Goal: Task Accomplishment & Management: Complete application form

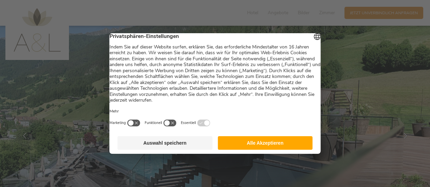
click at [246, 147] on button "Alle Akzeptieren" at bounding box center [265, 143] width 95 height 14
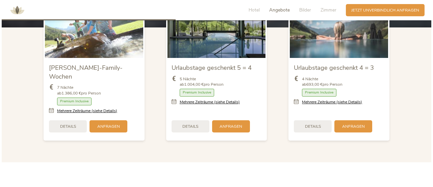
scroll to position [701, 0]
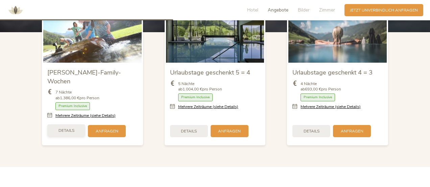
click at [59, 127] on span "Details" at bounding box center [66, 130] width 16 height 6
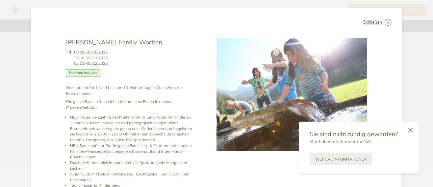
click at [410, 130] on icon at bounding box center [410, 129] width 5 height 5
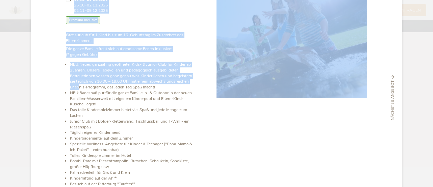
scroll to position [0, 0]
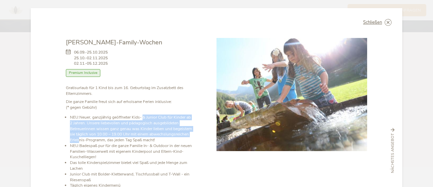
drag, startPoint x: 116, startPoint y: 141, endPoint x: 141, endPoint y: 119, distance: 33.5
click at [141, 119] on li "NEU: Neuer, ganzjährig geöffneter Kids- & Junior Club für Kinder ab 2 Jahren. U…" at bounding box center [131, 128] width 123 height 28
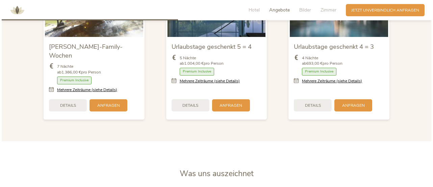
scroll to position [716, 0]
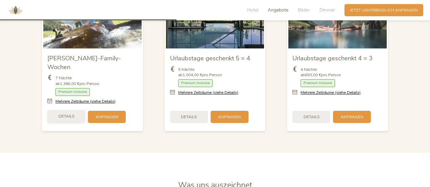
click at [68, 113] on span "Details" at bounding box center [66, 116] width 16 height 6
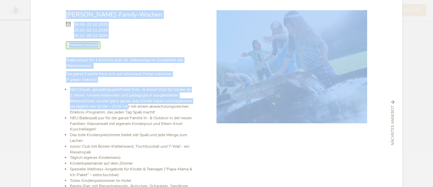
scroll to position [0, 0]
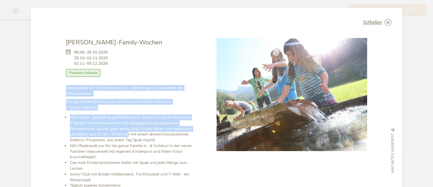
drag, startPoint x: 145, startPoint y: 133, endPoint x: 119, endPoint y: 80, distance: 58.8
click at [119, 80] on div "Sommer-Family-Wochen 06.09.-25.10.2025 25.10.-02.11.2025 02.11.-05.12.2025 Zimm…" at bounding box center [129, 141] width 127 height 207
click at [119, 80] on div "06.09.-25.10.2025 25.10.-02.11.2025 02.11.-05.12.2025 Zimmer mit Frühstück Halb…" at bounding box center [129, 66] width 127 height 38
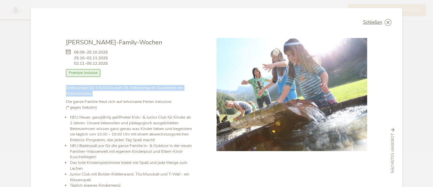
drag, startPoint x: 105, startPoint y: 93, endPoint x: 128, endPoint y: 83, distance: 24.2
click at [128, 83] on div "Sommer-Family-Wochen 06.09.-25.10.2025 25.10.-02.11.2025 02.11.-05.12.2025 Zimm…" at bounding box center [129, 141] width 127 height 207
click at [128, 83] on div "06.09.-25.10.2025 25.10.-02.11.2025 02.11.-05.12.2025 Zimmer mit Frühstück Halb…" at bounding box center [129, 66] width 127 height 38
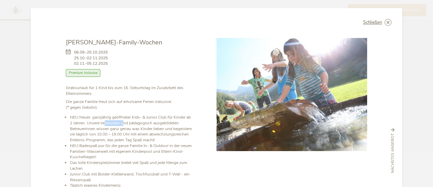
drag, startPoint x: 105, startPoint y: 119, endPoint x: 119, endPoint y: 122, distance: 14.1
click at [119, 122] on li "NEU: Neuer, ganzjährig geöffneter Kids- & Junior Club für Kinder ab 2 Jahren. U…" at bounding box center [131, 128] width 123 height 28
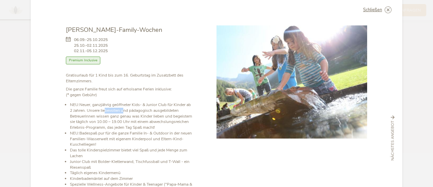
scroll to position [22, 0]
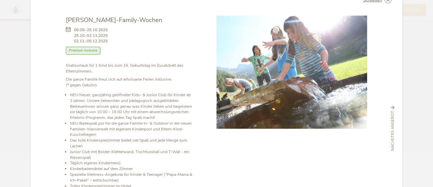
click at [123, 145] on li "Das tolle Kinderspielzimmer bietet viel Spaß und jede Menge zum Lachen" at bounding box center [131, 142] width 123 height 11
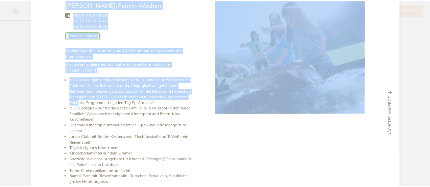
scroll to position [0, 0]
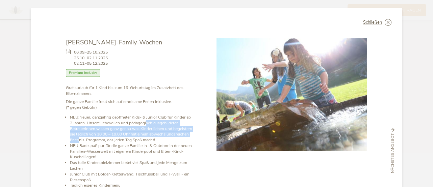
drag, startPoint x: 116, startPoint y: 115, endPoint x: 144, endPoint y: 123, distance: 28.7
click at [144, 123] on li "NEU: Neuer, ganzjährig geöffneter Kids- & Junior Club für Kinder ab 2 Jahren. U…" at bounding box center [131, 128] width 123 height 28
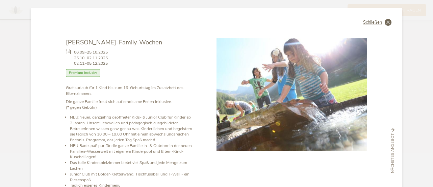
click at [386, 23] on icon at bounding box center [388, 22] width 7 height 7
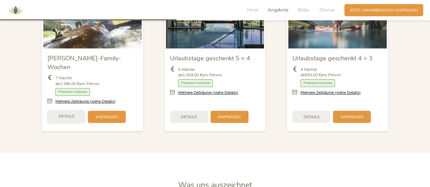
click at [65, 113] on span "Details" at bounding box center [66, 116] width 16 height 6
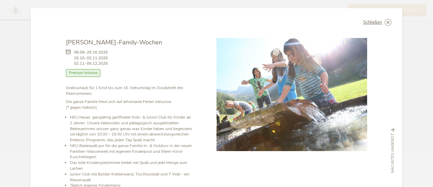
click at [117, 127] on li "NEU: Neuer, ganzjährig geöffneter Kids- & Junior Club für Kinder ab 2 Jahren. U…" at bounding box center [131, 128] width 123 height 28
click at [386, 22] on icon at bounding box center [388, 22] width 7 height 7
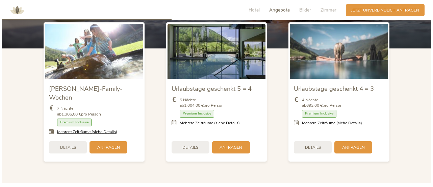
scroll to position [695, 0]
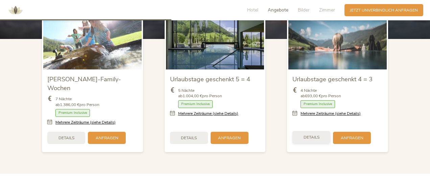
click at [307, 134] on span "Details" at bounding box center [311, 137] width 16 height 6
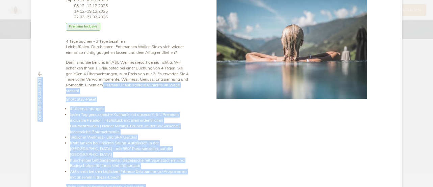
scroll to position [78, 0]
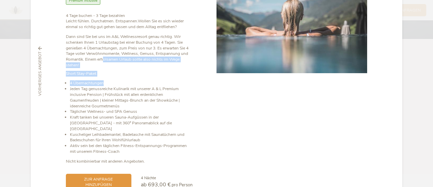
drag, startPoint x: 101, startPoint y: 136, endPoint x: 139, endPoint y: 79, distance: 68.4
click at [139, 79] on div "4 Tage buchen - 3 Tage bezahlen Leicht fühlen. Durchatmen. Entspannen. Wollen S…" at bounding box center [129, 88] width 127 height 151
click at [139, 79] on div "Short Stay-Paket 4 Übernachtungen Jeden Tag genussreiche Kulinarik mit unserer …" at bounding box center [129, 117] width 127 height 93
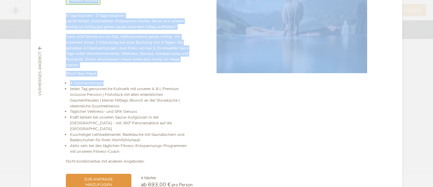
scroll to position [0, 0]
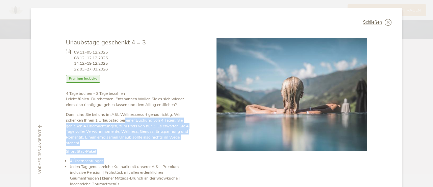
drag, startPoint x: 126, startPoint y: 81, endPoint x: 123, endPoint y: 119, distance: 37.9
click at [123, 119] on div "4 Tage buchen - 3 Tage bezahlen Leicht fühlen. Durchatmen. Entspannen. Wollen S…" at bounding box center [129, 166] width 127 height 151
click at [123, 119] on p "Dann sind Sie bei uns im A&L Wellnessresort genau richtig. Wir schenken Ihnen 1…" at bounding box center [129, 129] width 127 height 34
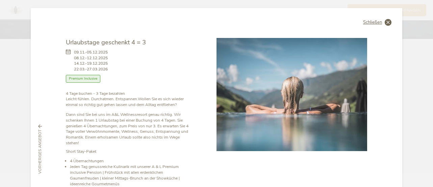
click at [386, 24] on icon at bounding box center [388, 22] width 7 height 7
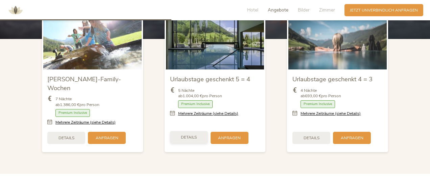
click at [197, 134] on span "Details" at bounding box center [189, 137] width 16 height 6
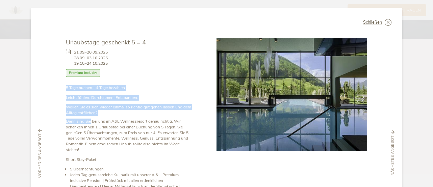
drag, startPoint x: 89, startPoint y: 120, endPoint x: 130, endPoint y: 68, distance: 66.8
click at [130, 68] on div "Urlaubstage geschenkt 5 = 4 21.09.-26.09.2025 28.09.-03.10.2025 19.10.-24.10.20…" at bounding box center [129, 144] width 127 height 212
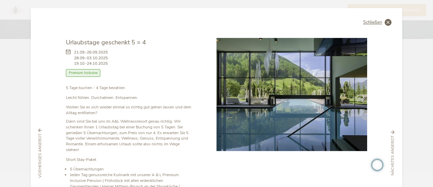
click at [387, 21] on icon at bounding box center [388, 22] width 7 height 7
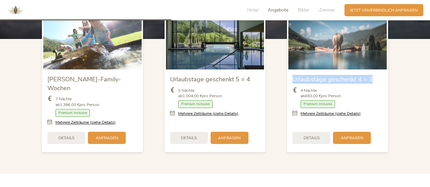
drag, startPoint x: 429, startPoint y: 75, endPoint x: 432, endPoint y: 49, distance: 25.5
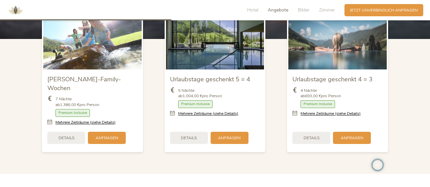
click at [393, 105] on div "Urlaubstage geschenkt 4 = 3 4 Nächte ab 693,00 € pro Person Zimmer mit Frühstüc…" at bounding box center [337, 82] width 123 height 150
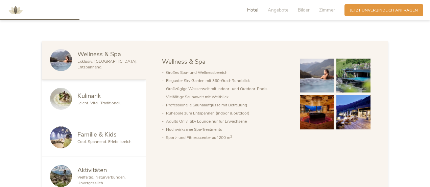
scroll to position [328, 0]
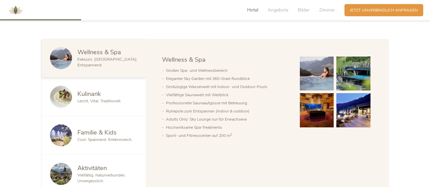
click at [323, 67] on img at bounding box center [317, 73] width 34 height 34
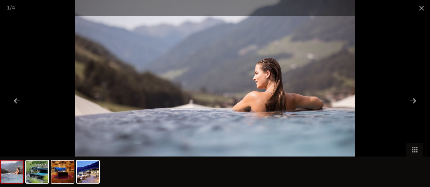
click at [415, 97] on div at bounding box center [412, 100] width 21 height 21
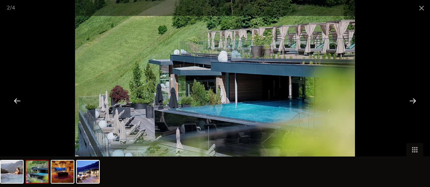
click at [415, 97] on div at bounding box center [412, 100] width 21 height 21
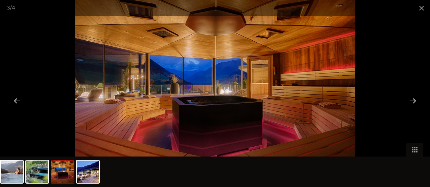
click at [415, 97] on div at bounding box center [412, 100] width 21 height 21
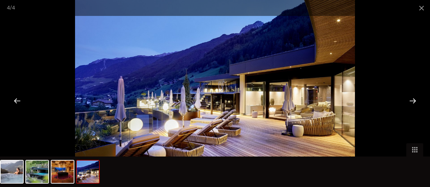
click at [415, 97] on div at bounding box center [412, 100] width 21 height 21
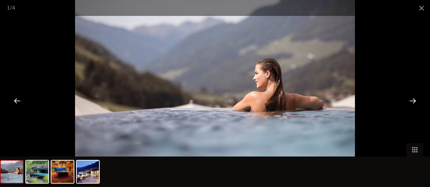
click at [415, 97] on div at bounding box center [412, 100] width 21 height 21
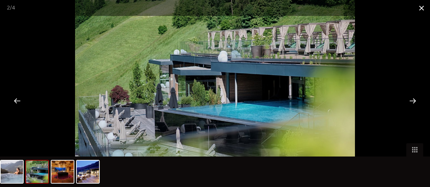
click at [421, 10] on span at bounding box center [421, 8] width 17 height 16
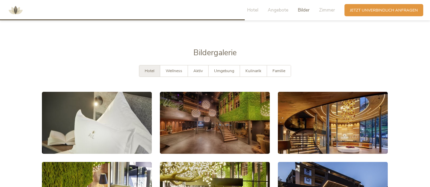
scroll to position [988, 0]
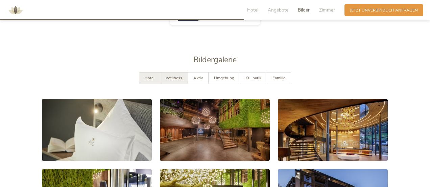
click at [184, 72] on div "Wellness" at bounding box center [174, 77] width 28 height 11
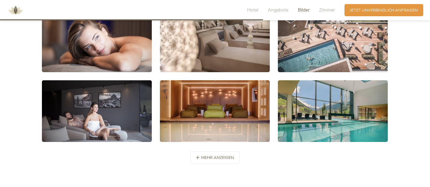
scroll to position [1086, 0]
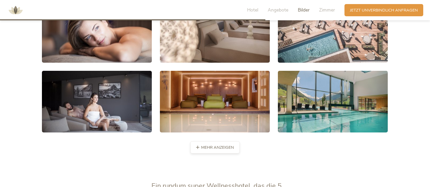
click at [203, 144] on span "mehr anzeigen" at bounding box center [217, 147] width 33 height 6
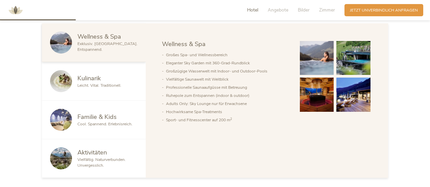
scroll to position [347, 0]
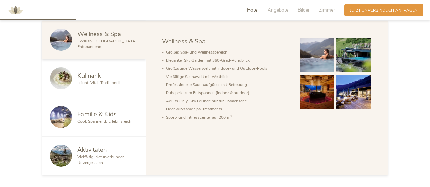
click at [97, 77] on span "Kulinarik" at bounding box center [88, 75] width 23 height 8
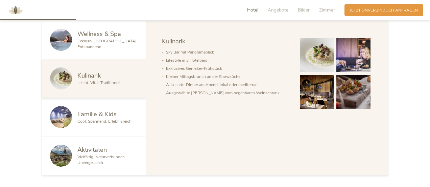
click at [105, 121] on span "Cool. Spannend. Erlebnisreich." at bounding box center [104, 120] width 55 height 5
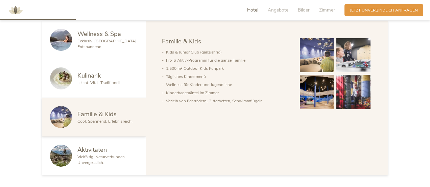
click at [94, 152] on span "Aktivitäten" at bounding box center [91, 149] width 29 height 8
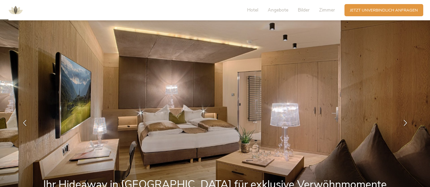
scroll to position [0, 0]
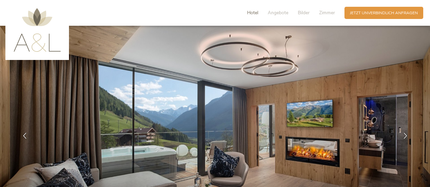
click at [255, 14] on span "Hotel" at bounding box center [252, 12] width 11 height 6
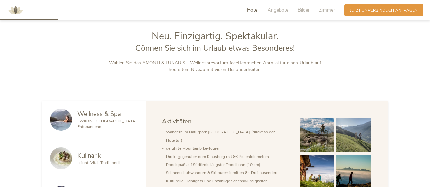
scroll to position [269, 0]
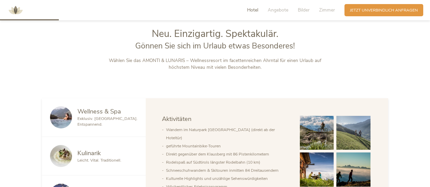
click at [15, 12] on img at bounding box center [15, 10] width 20 height 20
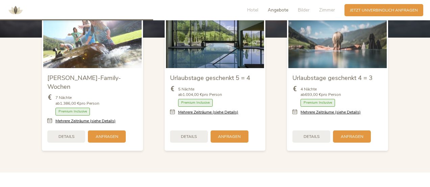
scroll to position [683, 0]
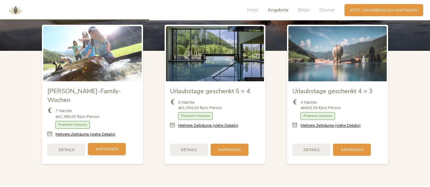
click at [103, 146] on span "Anfragen" at bounding box center [107, 149] width 23 height 6
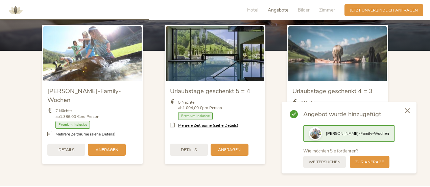
click at [374, 162] on div at bounding box center [377, 164] width 10 height 10
click at [351, 135] on span "Sommer-Family-Wochen" at bounding box center [357, 132] width 63 height 5
click at [370, 160] on span "zur Anfrage" at bounding box center [369, 161] width 29 height 6
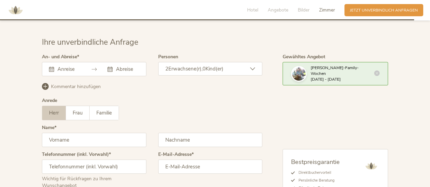
scroll to position [1898, 0]
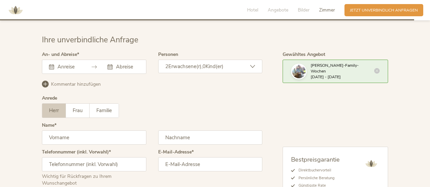
click at [209, 63] on span "Kind(er)" at bounding box center [214, 66] width 18 height 7
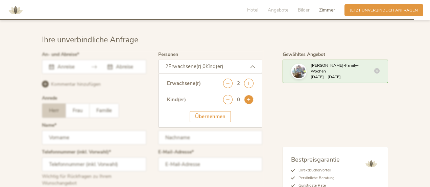
click at [248, 95] on icon at bounding box center [248, 99] width 9 height 9
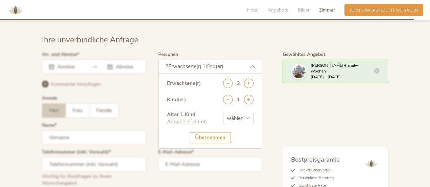
click at [245, 113] on select "wählen 0 1 2 3 4 5 6 7 8 9 10 11 12 13 14 15 16 17" at bounding box center [238, 118] width 30 height 11
select select "3"
click at [223, 113] on select "wählen 0 1 2 3 4 5 6 7 8 9 10 11 12 13 14 15 16 17" at bounding box center [238, 118] width 30 height 11
click at [217, 132] on div "Übernehmen" at bounding box center [210, 137] width 41 height 11
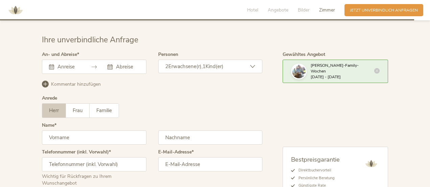
click at [65, 63] on input "text" at bounding box center [68, 66] width 25 height 7
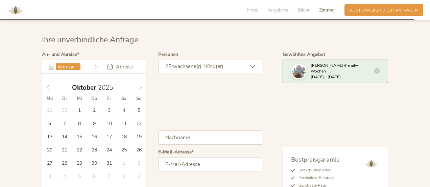
click at [139, 85] on icon at bounding box center [140, 87] width 5 height 5
type input "25.10.2025"
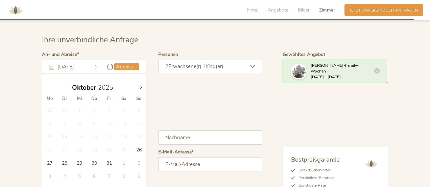
click at [109, 64] on icon at bounding box center [109, 66] width 5 height 5
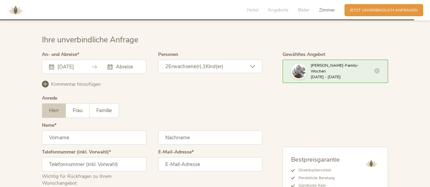
click at [121, 63] on input "text" at bounding box center [126, 66] width 25 height 7
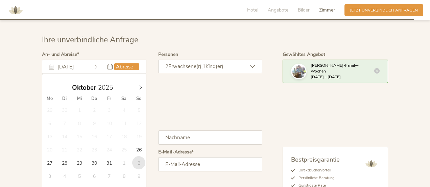
type input "02.11.2025"
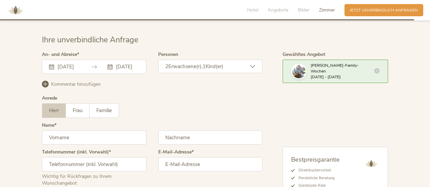
scroll to position [0, 0]
click at [78, 130] on input "text" at bounding box center [94, 137] width 104 height 14
type input "Gerd"
type input "Treber"
type input "06503384514"
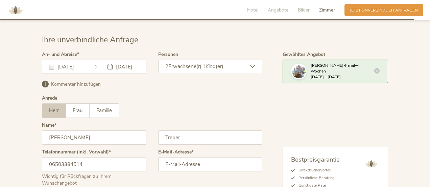
type input "treb@porciagymnasium.at"
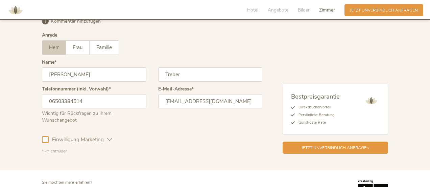
scroll to position [1971, 0]
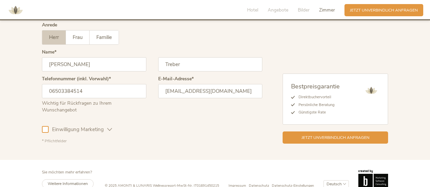
type input "Treber"
click at [45, 126] on div at bounding box center [45, 129] width 7 height 7
click at [330, 134] on span "Jetzt unverbindlich anfragen" at bounding box center [335, 137] width 68 height 6
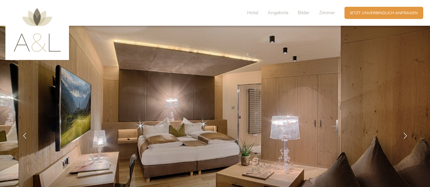
click at [34, 43] on img at bounding box center [37, 30] width 47 height 44
